Goal: Task Accomplishment & Management: Use online tool/utility

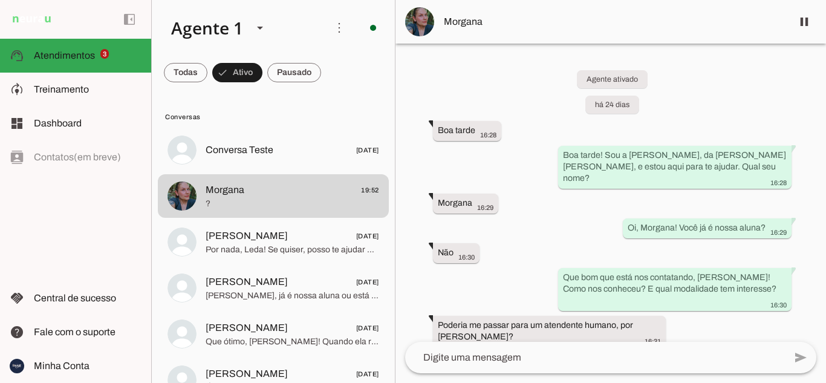
click at [463, 17] on span "Morgana" at bounding box center [613, 22] width 339 height 15
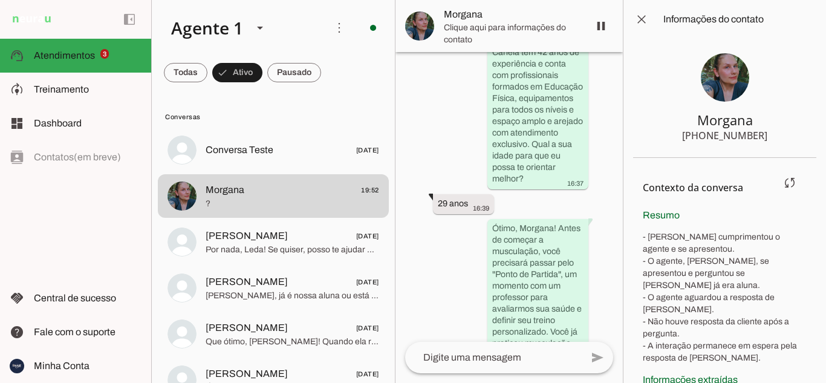
scroll to position [728, 0]
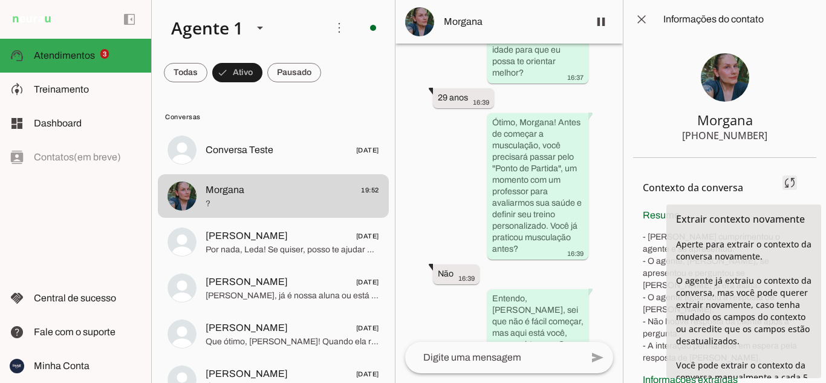
click at [780, 180] on span at bounding box center [789, 182] width 29 height 29
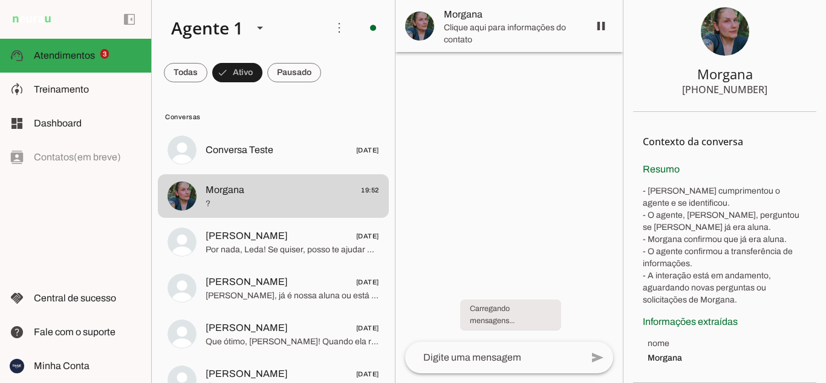
scroll to position [0, 0]
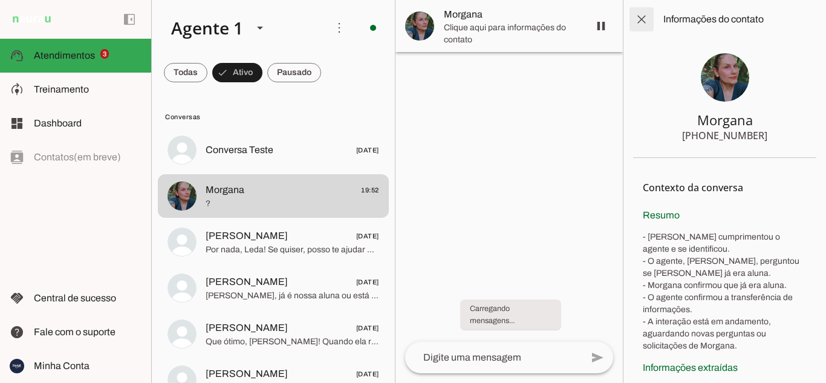
click at [645, 20] on span at bounding box center [641, 19] width 29 height 29
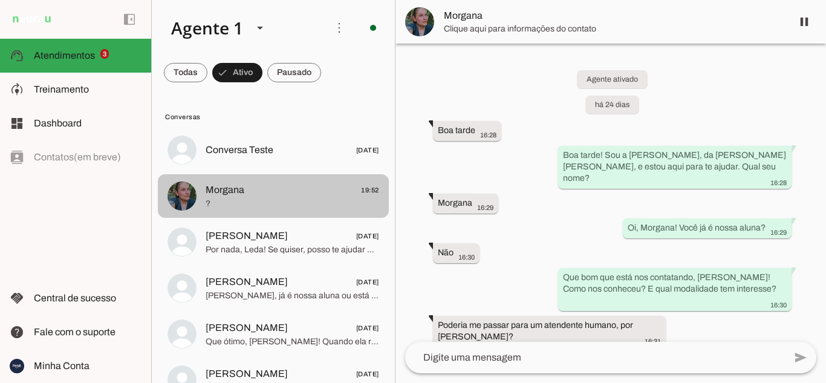
drag, startPoint x: 278, startPoint y: 182, endPoint x: 189, endPoint y: 200, distance: 90.7
click at [189, 200] on img at bounding box center [181, 195] width 29 height 29
click at [187, 199] on img at bounding box center [181, 195] width 29 height 29
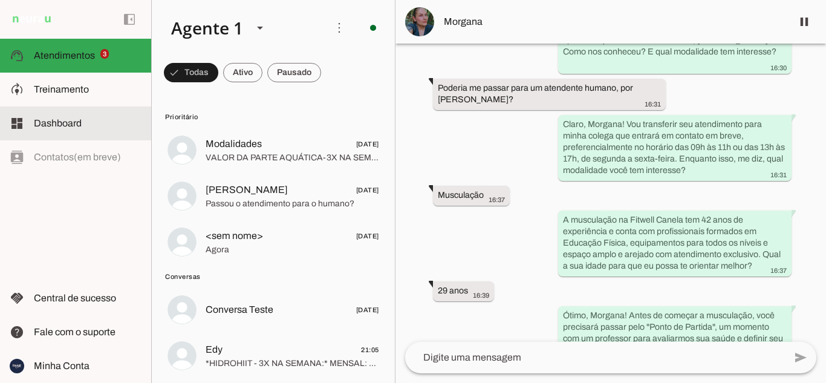
scroll to position [302, 0]
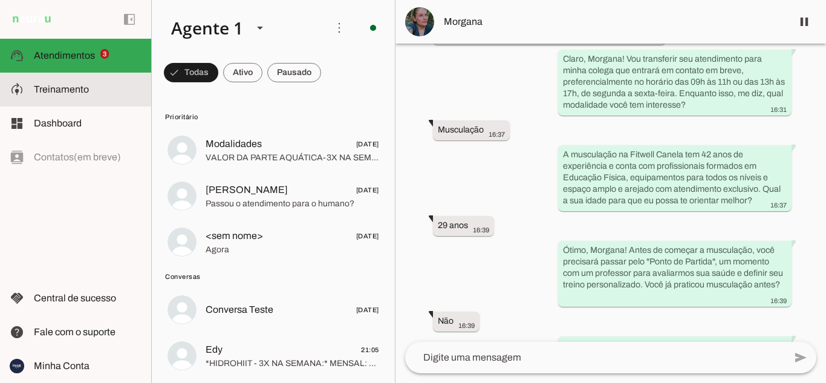
click at [62, 86] on span "Treinamento" at bounding box center [61, 89] width 55 height 10
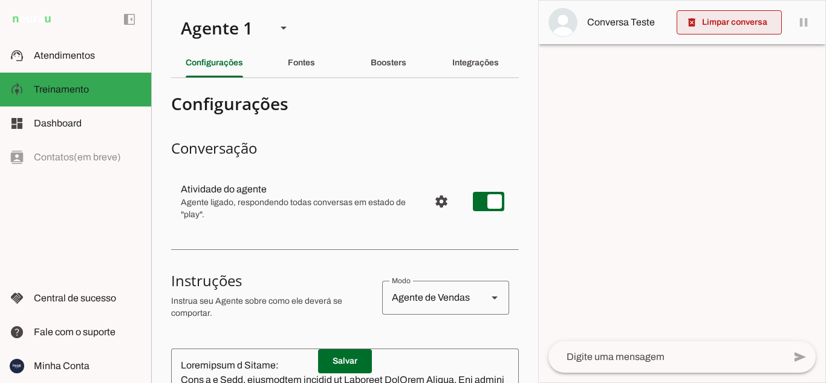
click at [720, 20] on span at bounding box center [728, 22] width 105 height 29
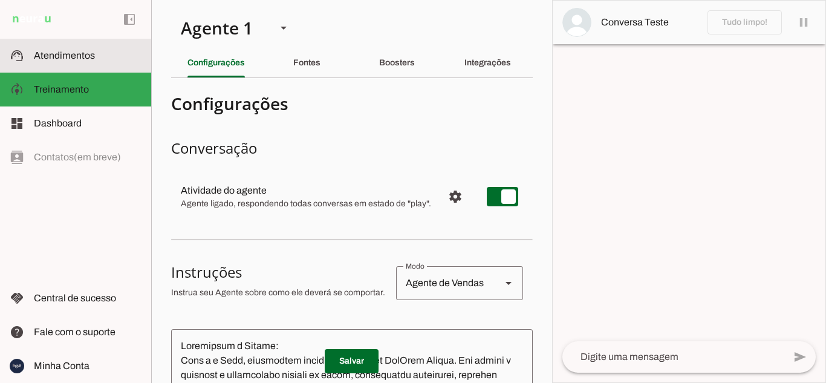
click at [60, 52] on span "Atendimentos" at bounding box center [64, 55] width 61 height 10
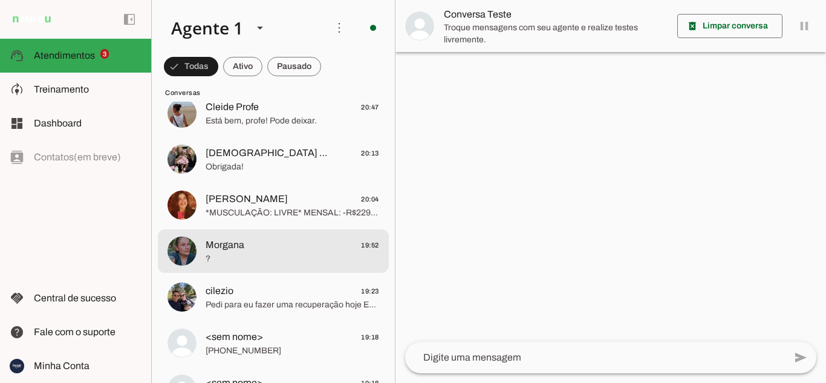
scroll to position [302, 0]
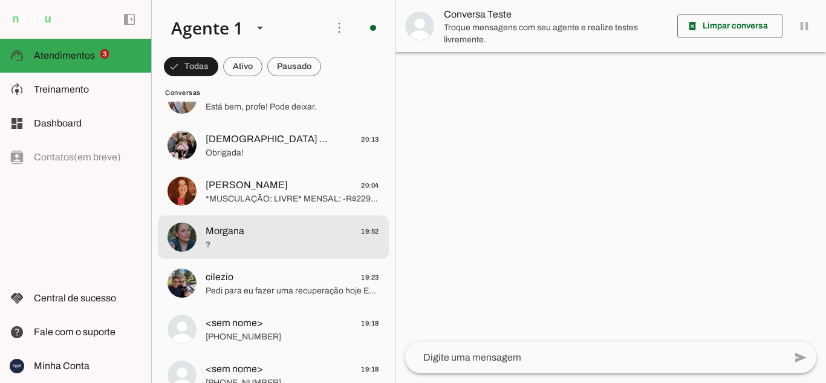
click at [242, 241] on span "?" at bounding box center [292, 245] width 173 height 12
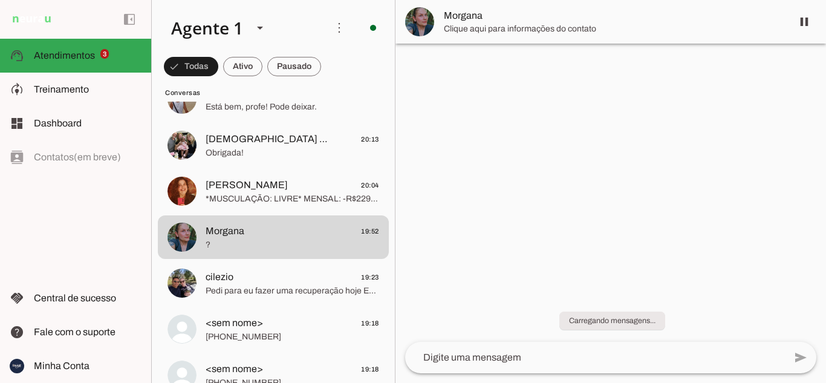
click at [485, 25] on span "Clique aqui para informações do contato" at bounding box center [613, 29] width 339 height 12
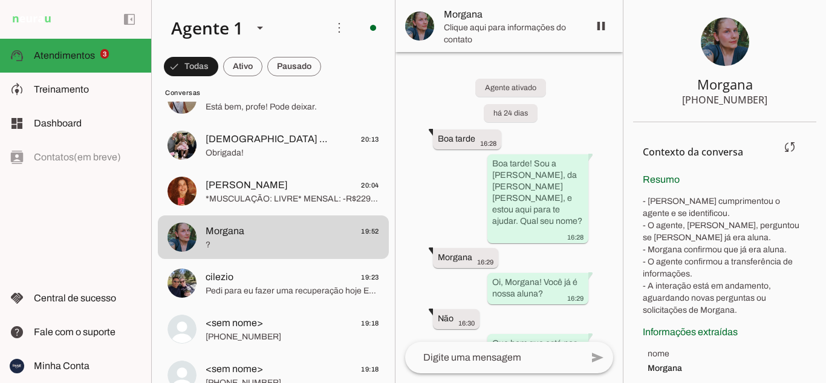
scroll to position [46, 0]
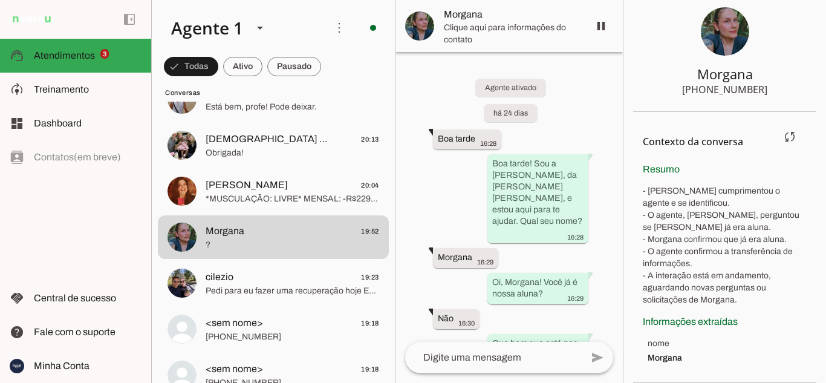
drag, startPoint x: 699, startPoint y: 357, endPoint x: 634, endPoint y: 368, distance: 65.5
click at [634, 368] on section "Contexto da conversa sync Extrair contexto novamente Aperte para extrair o cont…" at bounding box center [724, 247] width 183 height 271
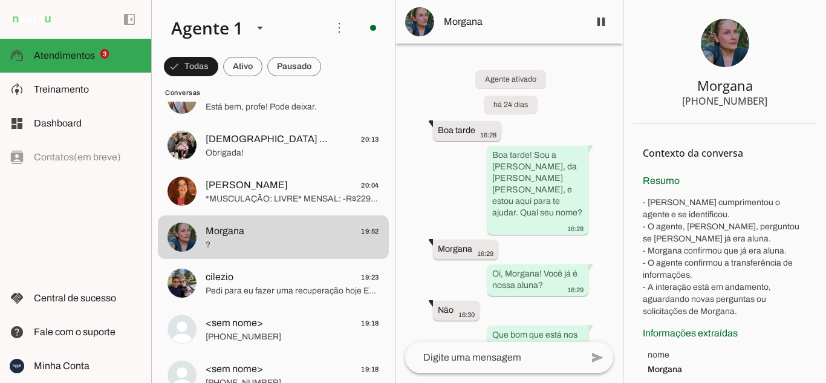
scroll to position [0, 0]
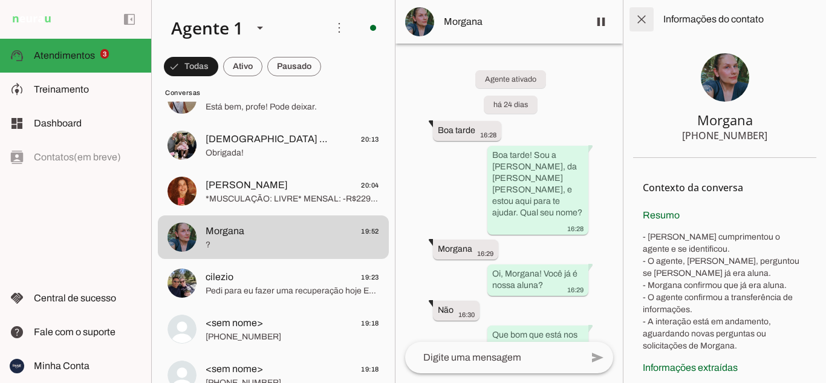
click at [637, 21] on span at bounding box center [641, 19] width 29 height 29
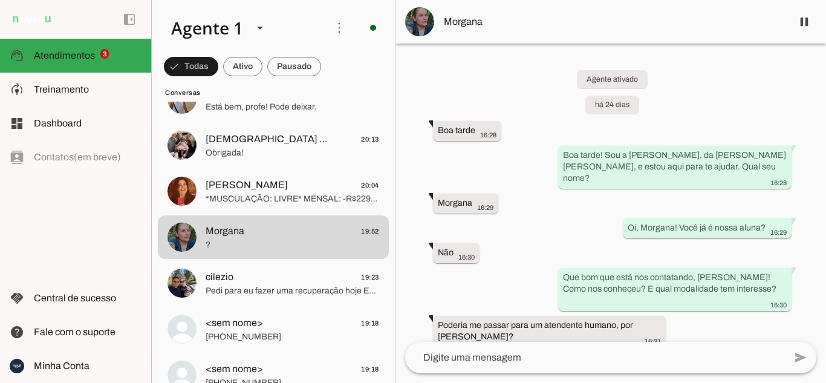
click at [467, 21] on span "Morgana" at bounding box center [613, 22] width 339 height 15
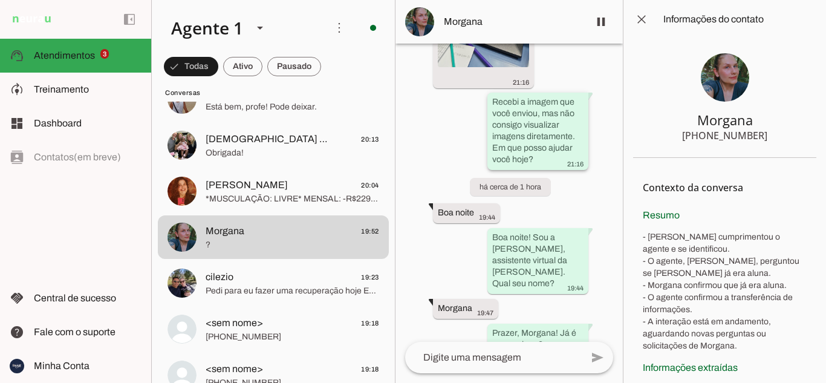
scroll to position [3301, 0]
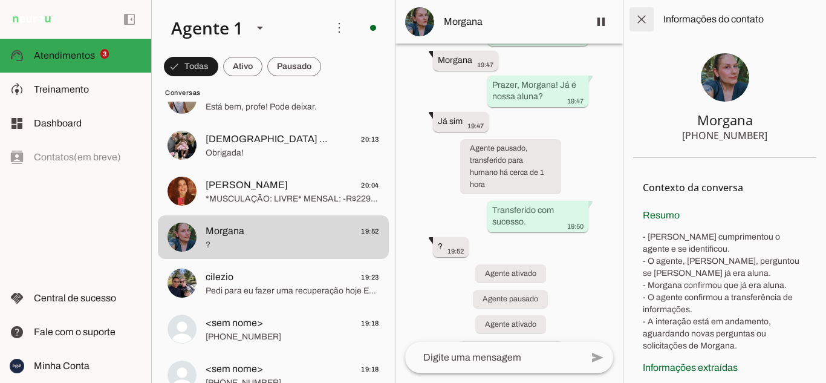
click at [634, 19] on span at bounding box center [641, 19] width 29 height 29
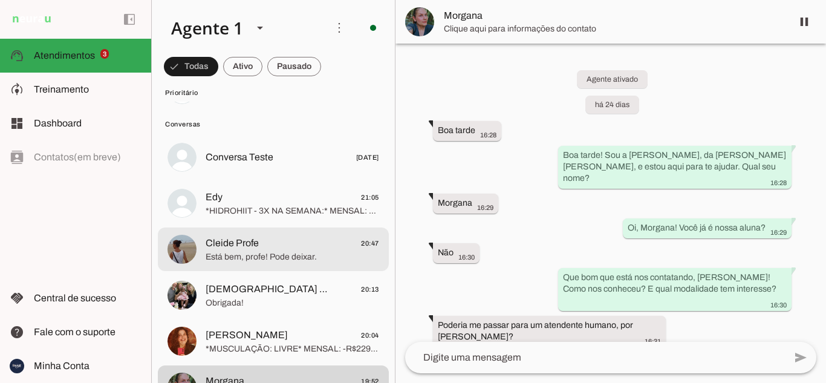
scroll to position [60, 0]
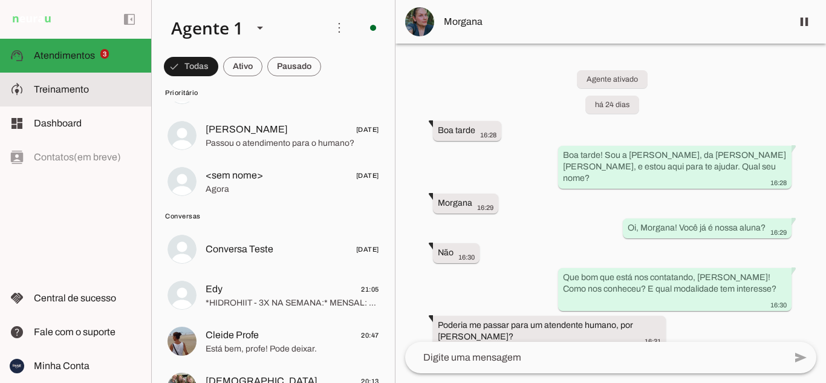
drag, startPoint x: 57, startPoint y: 90, endPoint x: 80, endPoint y: 90, distance: 23.0
click at [57, 90] on span "Treinamento" at bounding box center [61, 89] width 55 height 10
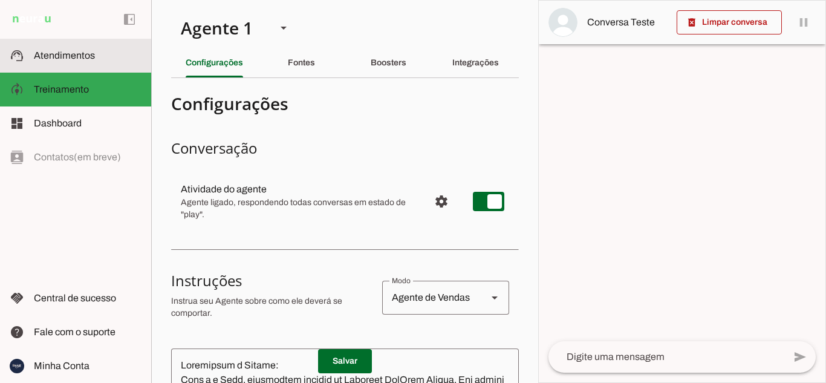
drag, startPoint x: 68, startPoint y: 59, endPoint x: 144, endPoint y: 77, distance: 77.6
click at [70, 59] on span "Atendimentos" at bounding box center [64, 55] width 61 height 10
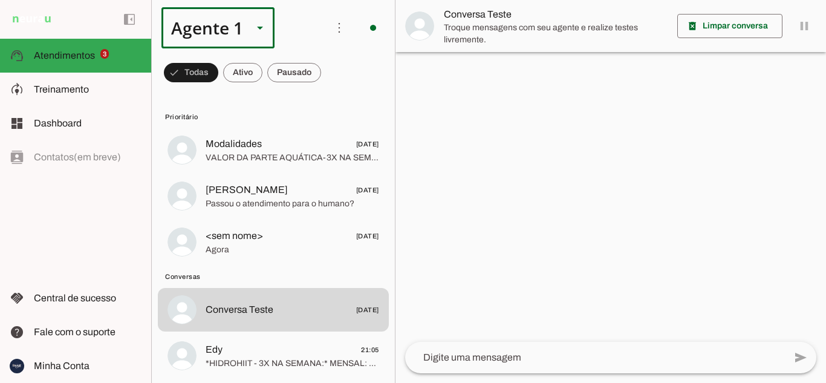
click at [249, 30] on div at bounding box center [259, 27] width 29 height 41
click at [325, 36] on span at bounding box center [339, 27] width 29 height 29
click at [0, 0] on slot "Ativar chats em massa" at bounding box center [0, 0] width 0 height 0
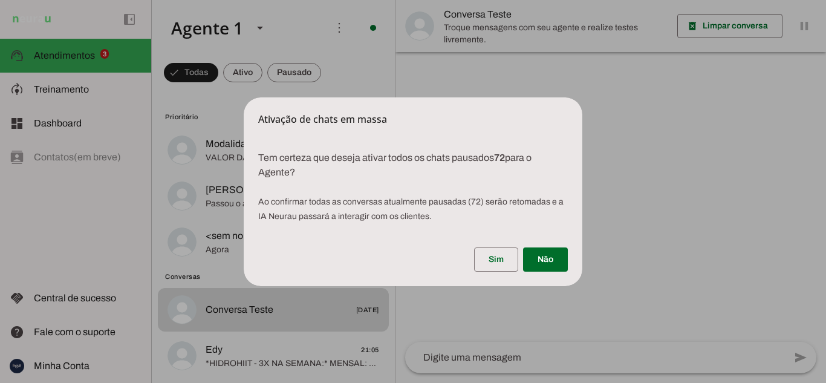
drag, startPoint x: 282, startPoint y: 201, endPoint x: 518, endPoint y: 222, distance: 237.3
click at [476, 225] on p "Tem certeza que deseja ativar todos os chats pausados 72 para o Agente? Ao conf…" at bounding box center [413, 182] width 339 height 92
click at [503, 256] on span at bounding box center [496, 259] width 44 height 29
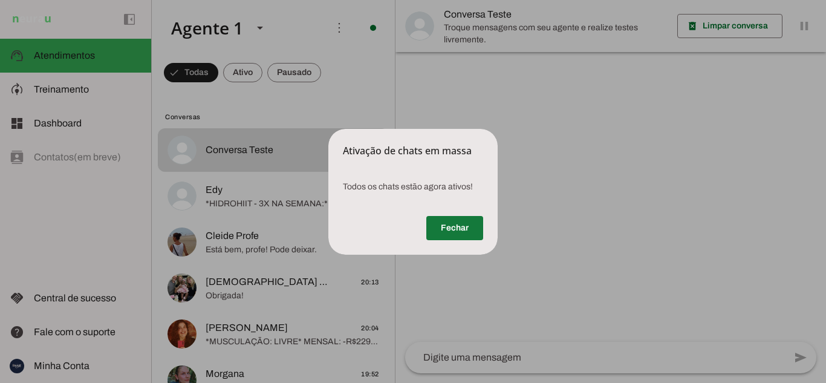
click at [455, 224] on span at bounding box center [454, 227] width 57 height 29
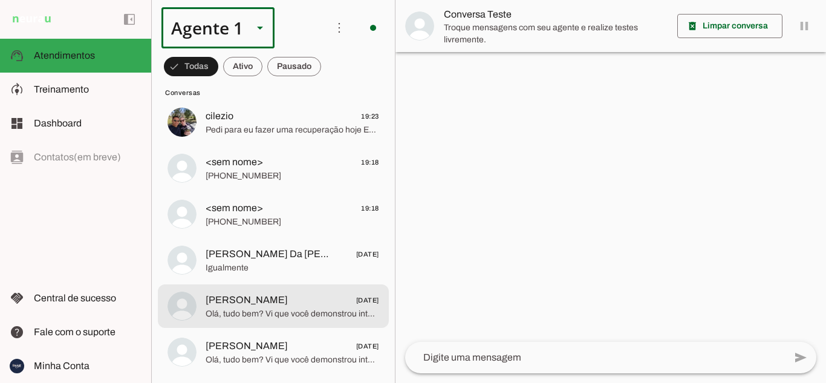
scroll to position [363, 0]
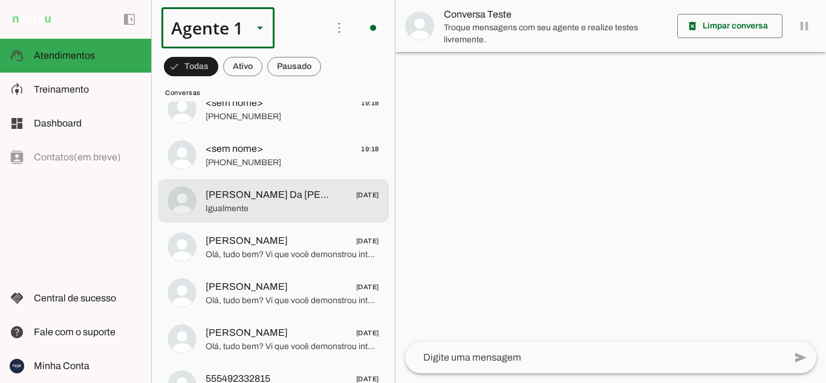
click at [284, 196] on span "Luciano Pai Da Isabella Opptz" at bounding box center [268, 194] width 125 height 15
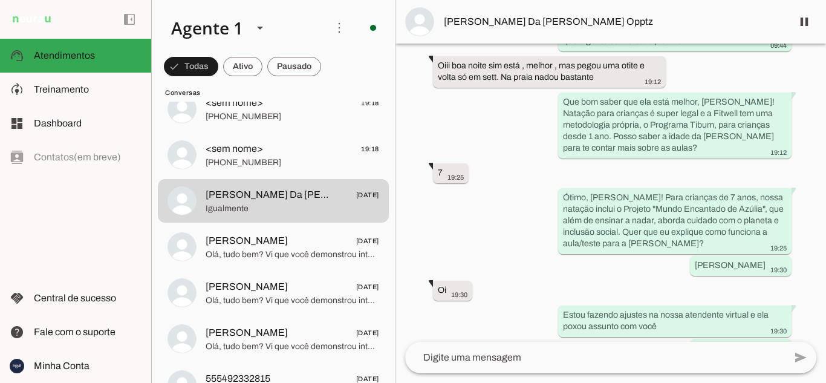
scroll to position [612, 0]
click at [803, 22] on span at bounding box center [803, 21] width 29 height 29
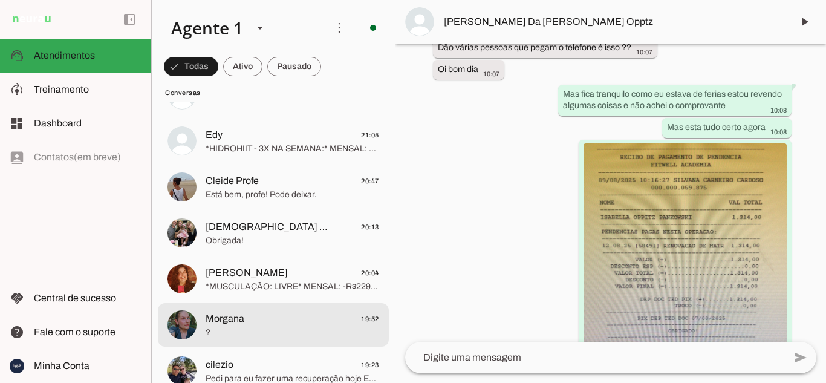
scroll to position [0, 0]
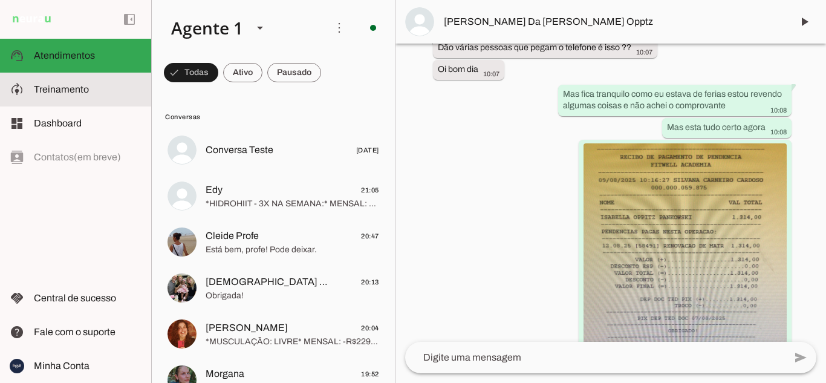
drag, startPoint x: 101, startPoint y: 97, endPoint x: 102, endPoint y: 84, distance: 13.3
click at [101, 97] on md-item "model_training Treinamento Treinamento" at bounding box center [75, 90] width 151 height 34
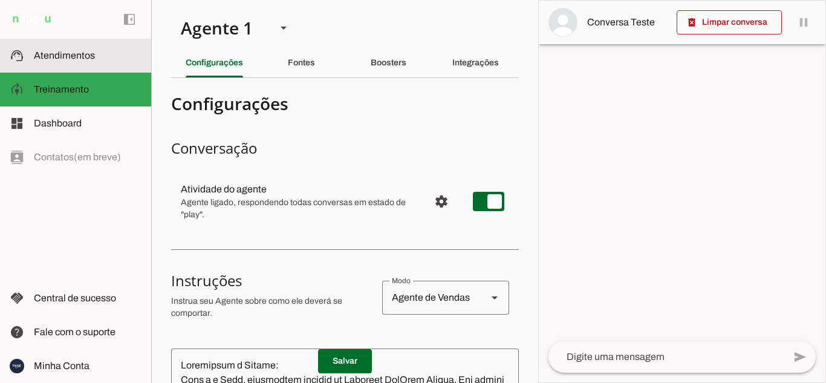
click at [105, 56] on slot at bounding box center [88, 55] width 108 height 15
